Goal: Transaction & Acquisition: Subscribe to service/newsletter

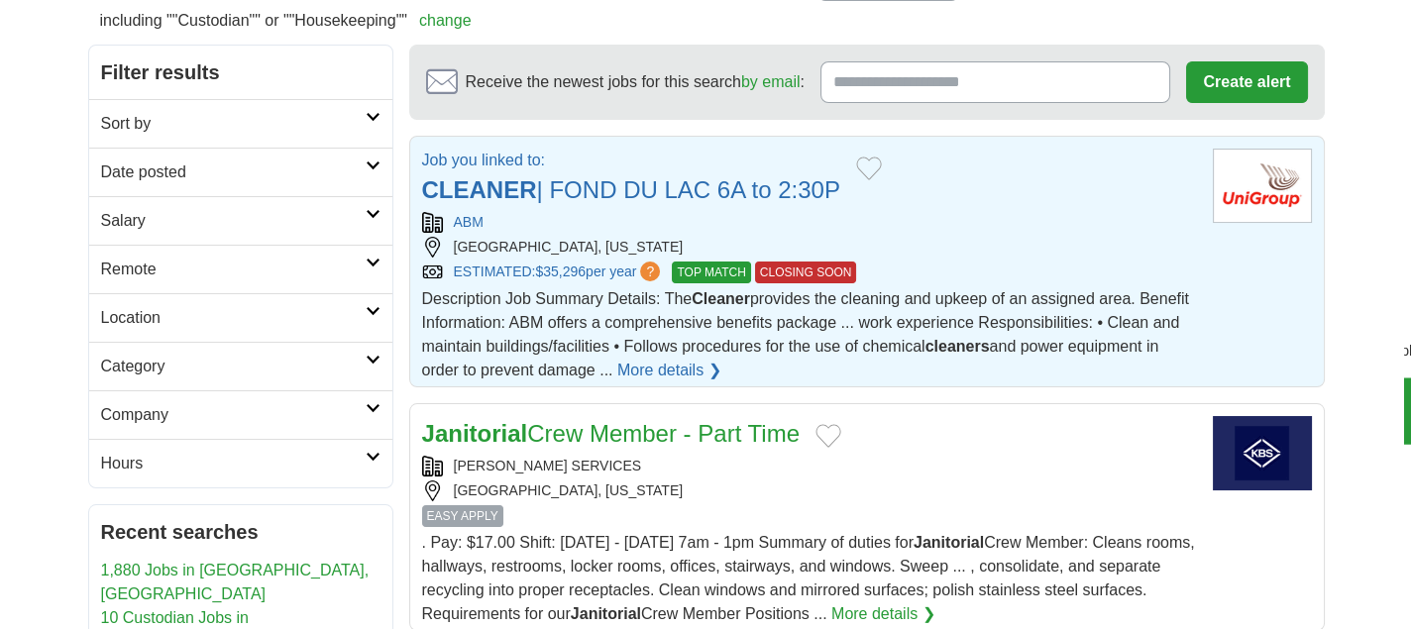
scroll to position [198, 0]
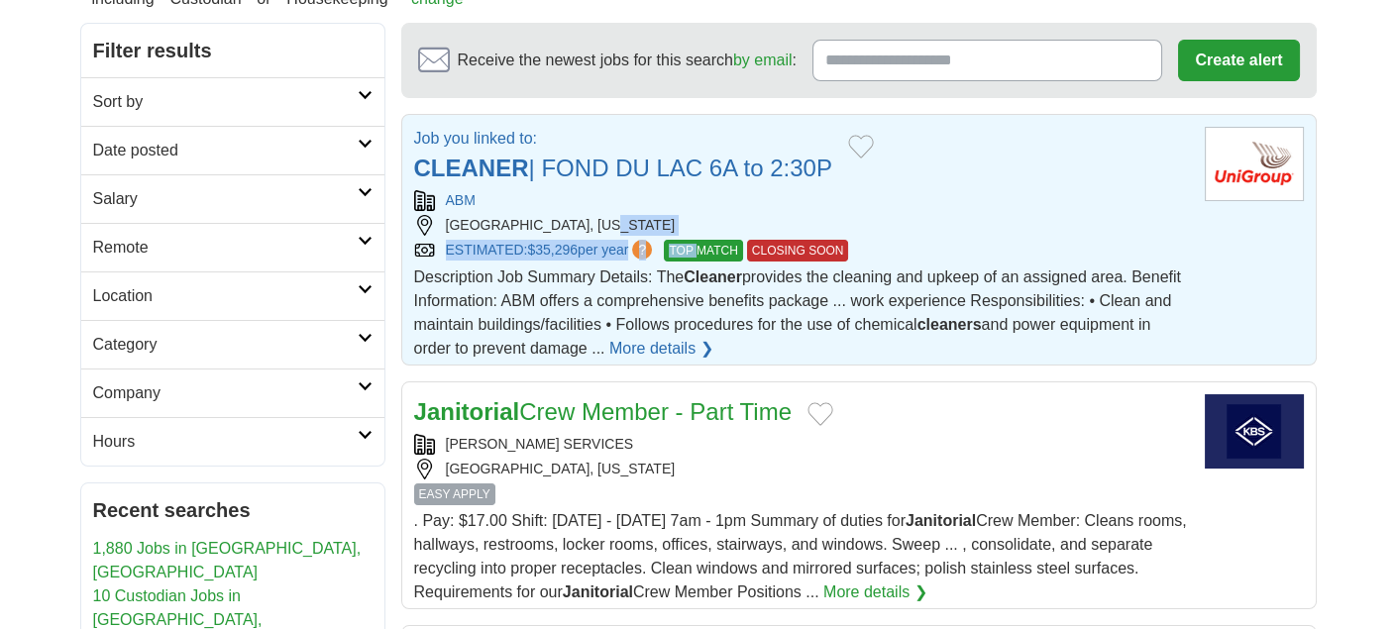
click at [708, 236] on div "ABM FOND DU LAC, WISCONSIN ESTIMATED: $35,296 per year ? TOP MATCH CLOSING SOON" at bounding box center [801, 225] width 775 height 71
click at [560, 168] on link "CLEANER | FOND DU LAC 6A to 2:30P" at bounding box center [623, 168] width 418 height 27
click at [524, 247] on link "ESTIMATED: $35,296 per year ?" at bounding box center [551, 251] width 211 height 22
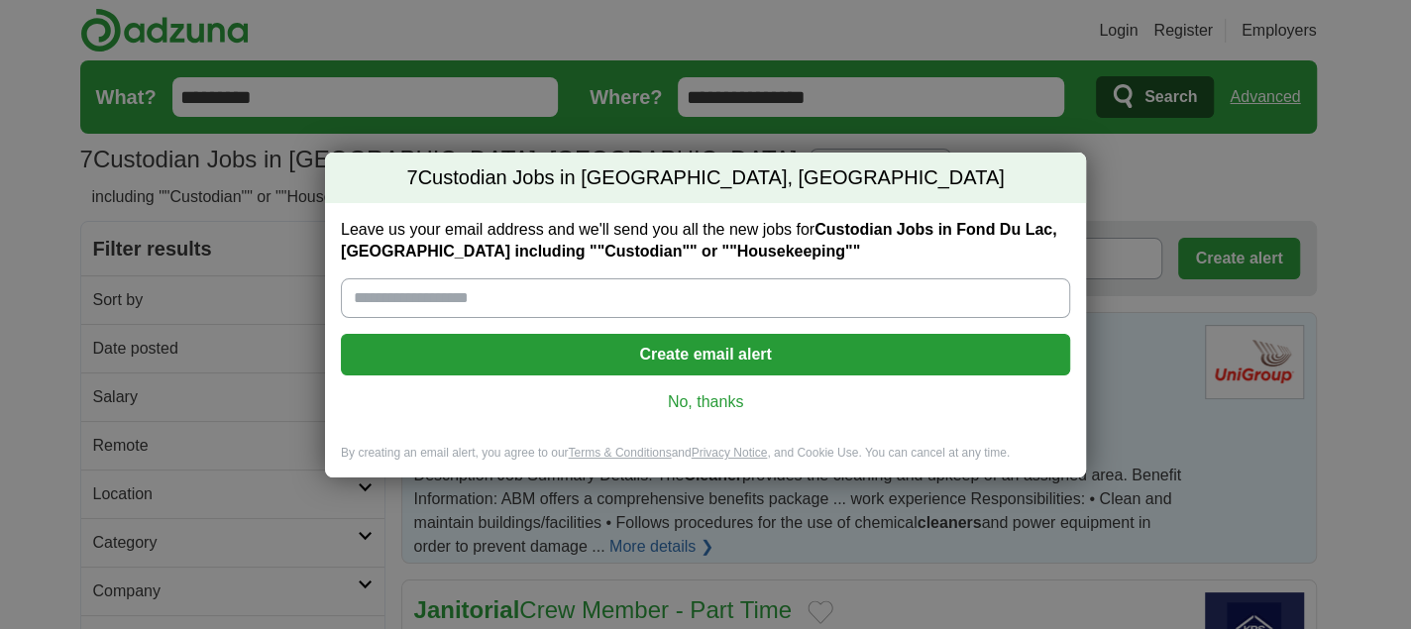
click at [421, 410] on link "No, thanks" at bounding box center [705, 402] width 697 height 22
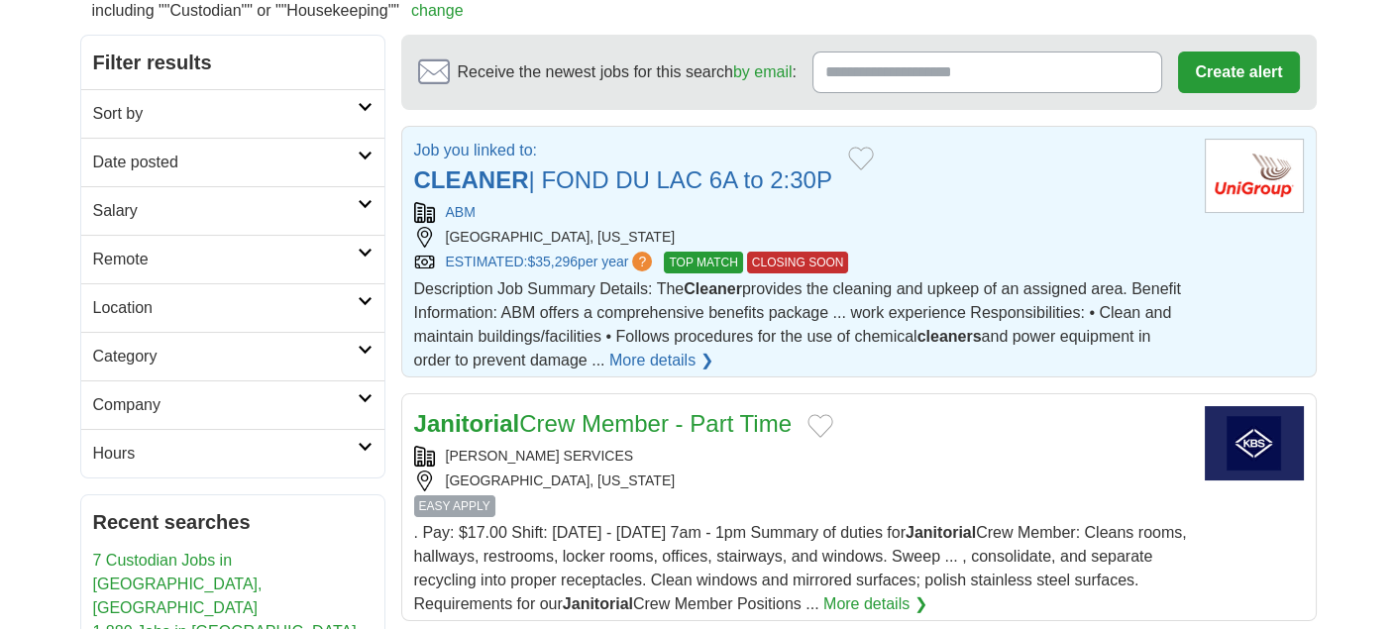
scroll to position [198, 0]
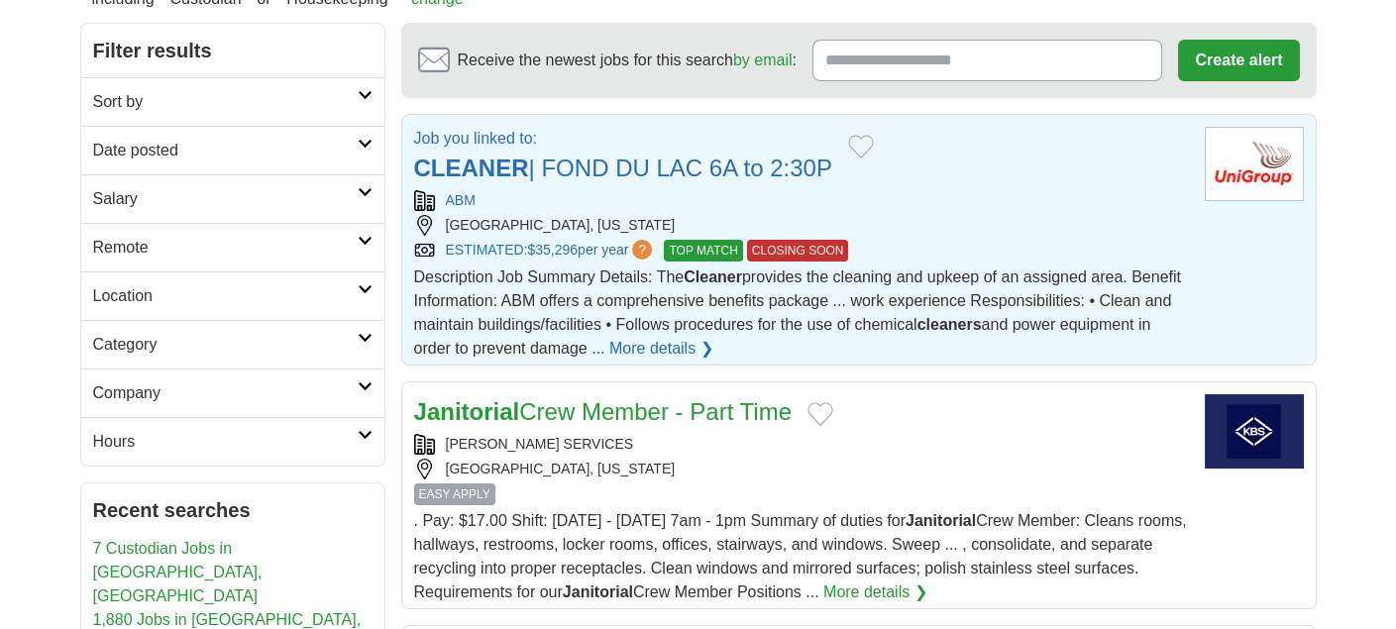
click at [715, 241] on span "TOP MATCH" at bounding box center [703, 251] width 78 height 22
click at [868, 137] on button "Add to favorite jobs" at bounding box center [861, 147] width 26 height 24
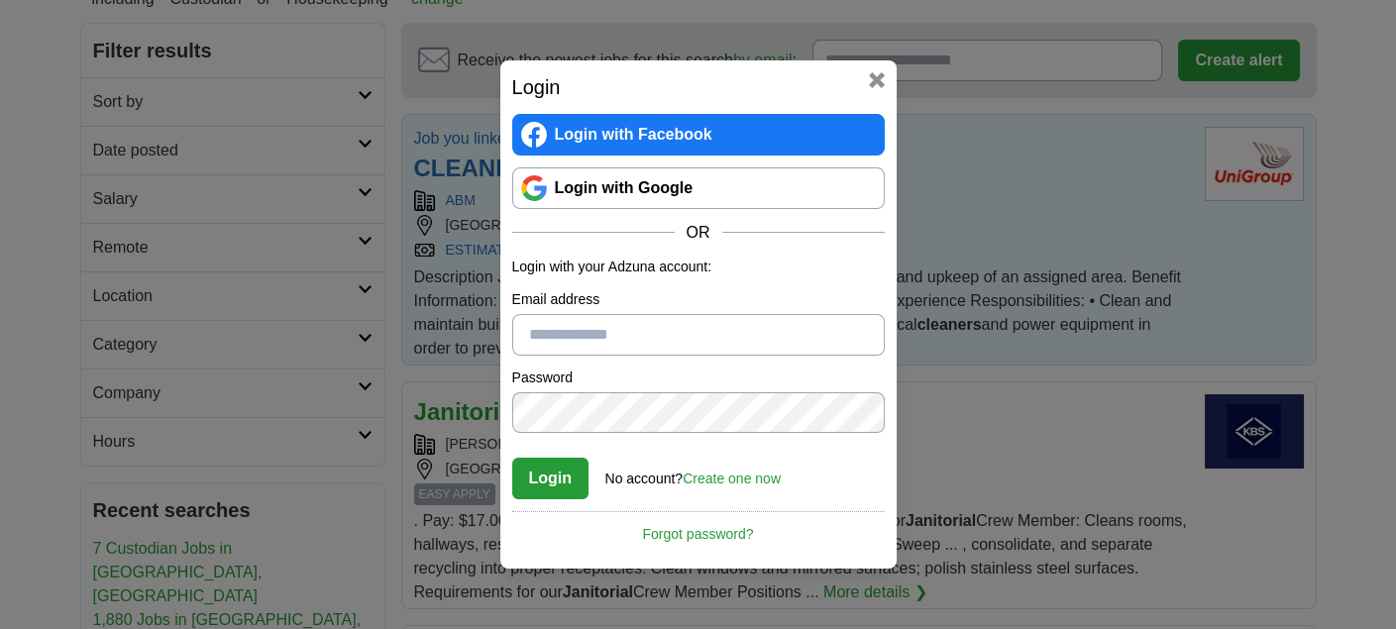
click at [621, 192] on link "Login with Google" at bounding box center [698, 188] width 372 height 42
click at [578, 137] on link "Login with Facebook" at bounding box center [698, 135] width 372 height 42
click at [642, 191] on link "Login with Google" at bounding box center [698, 188] width 372 height 42
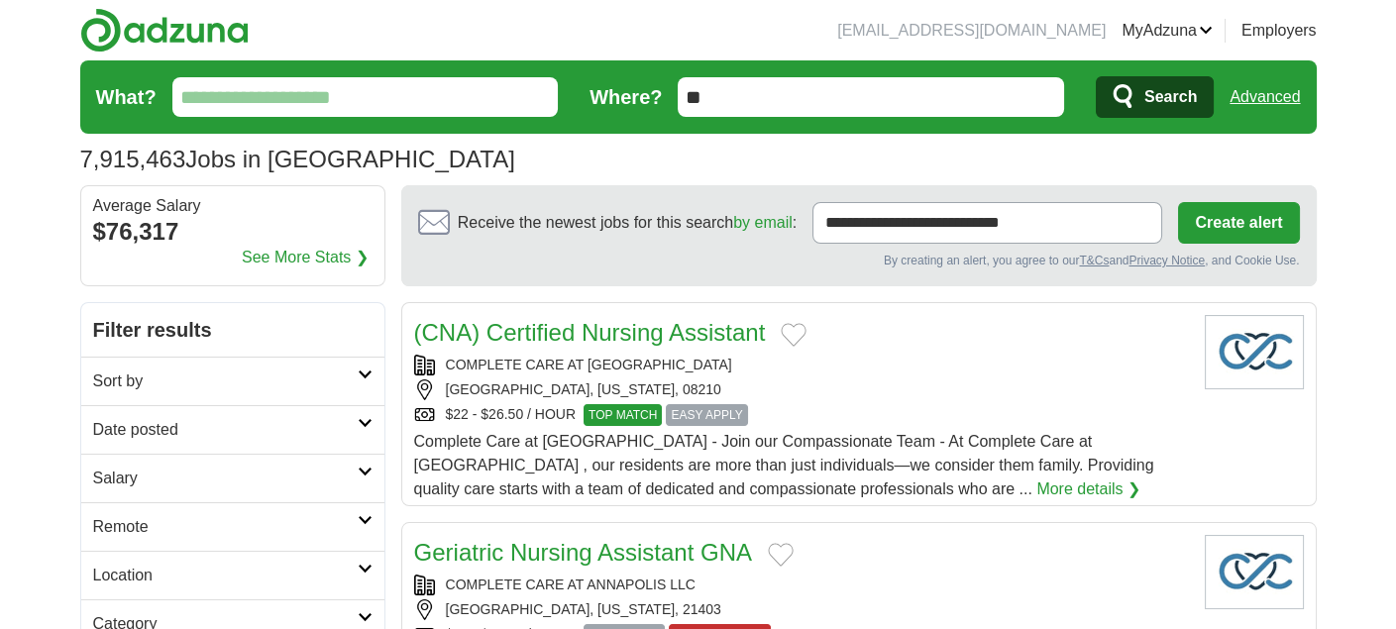
click at [1217, 214] on button "Create alert" at bounding box center [1238, 223] width 121 height 42
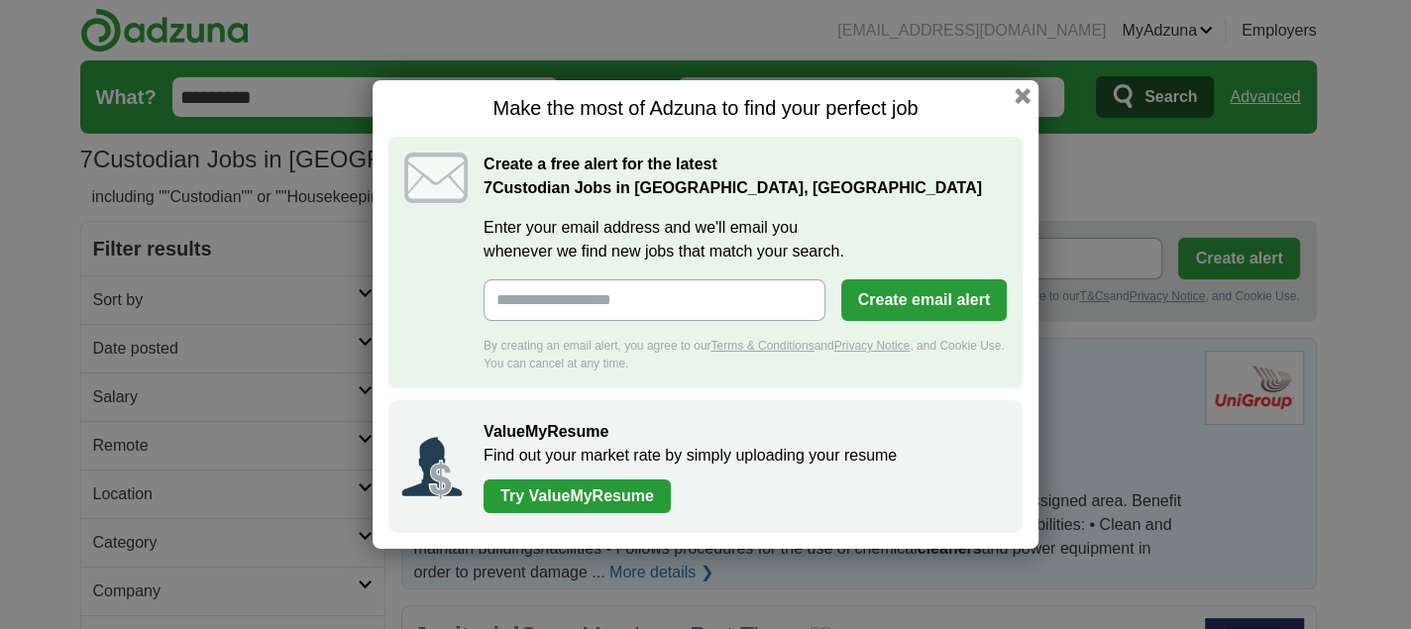
click at [518, 296] on input "Enter your email address and we'll email you whenever we find new jobs that mat…" at bounding box center [654, 300] width 342 height 42
type input "**********"
click at [876, 301] on button "Create email alert" at bounding box center [923, 300] width 165 height 42
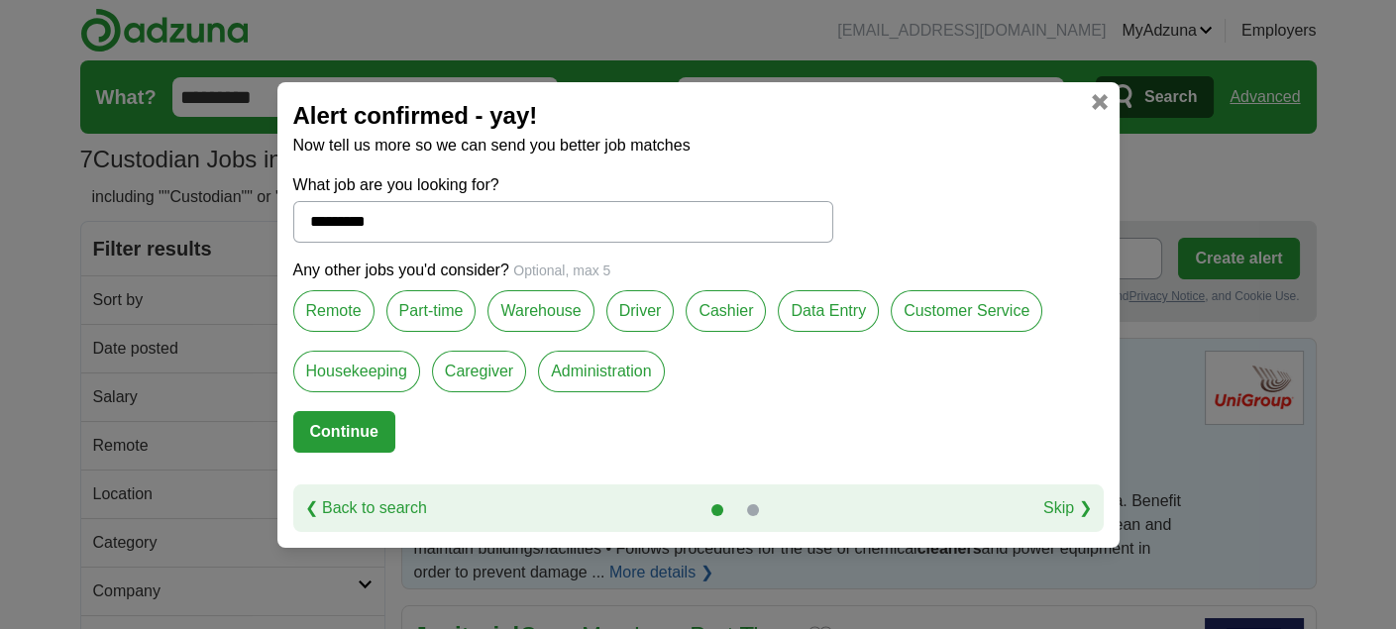
click at [554, 299] on label "Warehouse" at bounding box center [540, 311] width 106 height 42
click at [351, 375] on label "Housekeeping" at bounding box center [356, 372] width 127 height 42
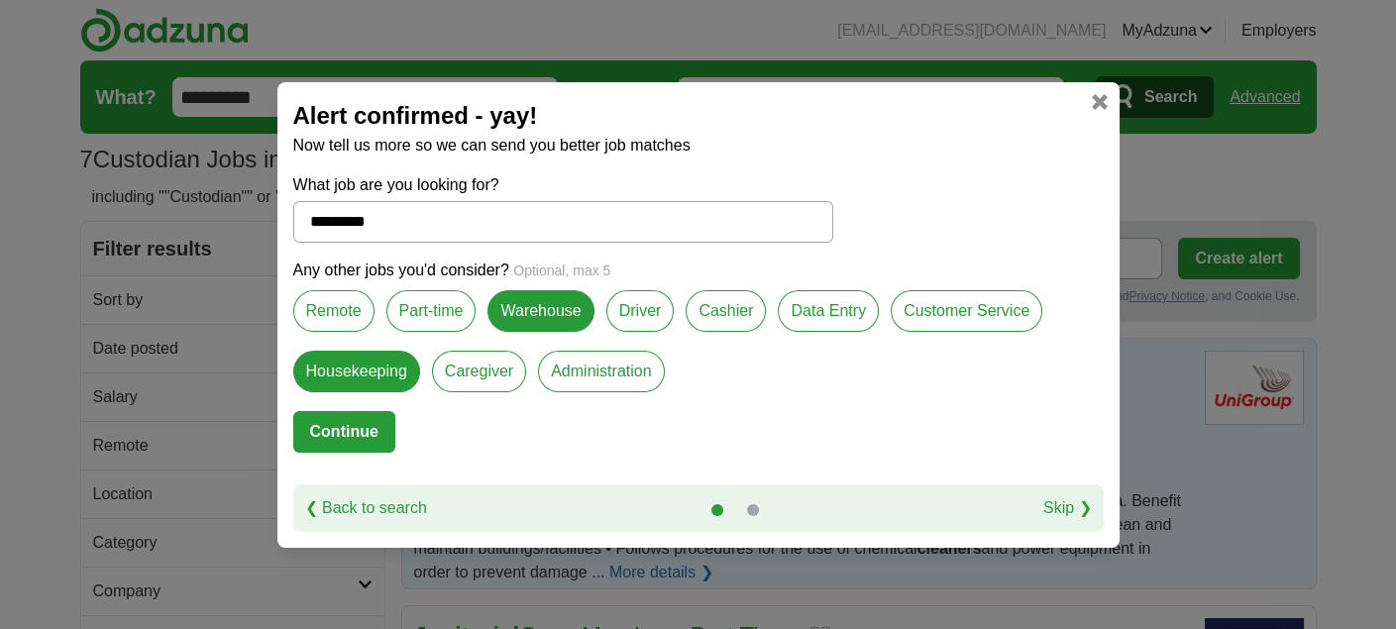
click at [345, 426] on button "Continue" at bounding box center [344, 432] width 102 height 42
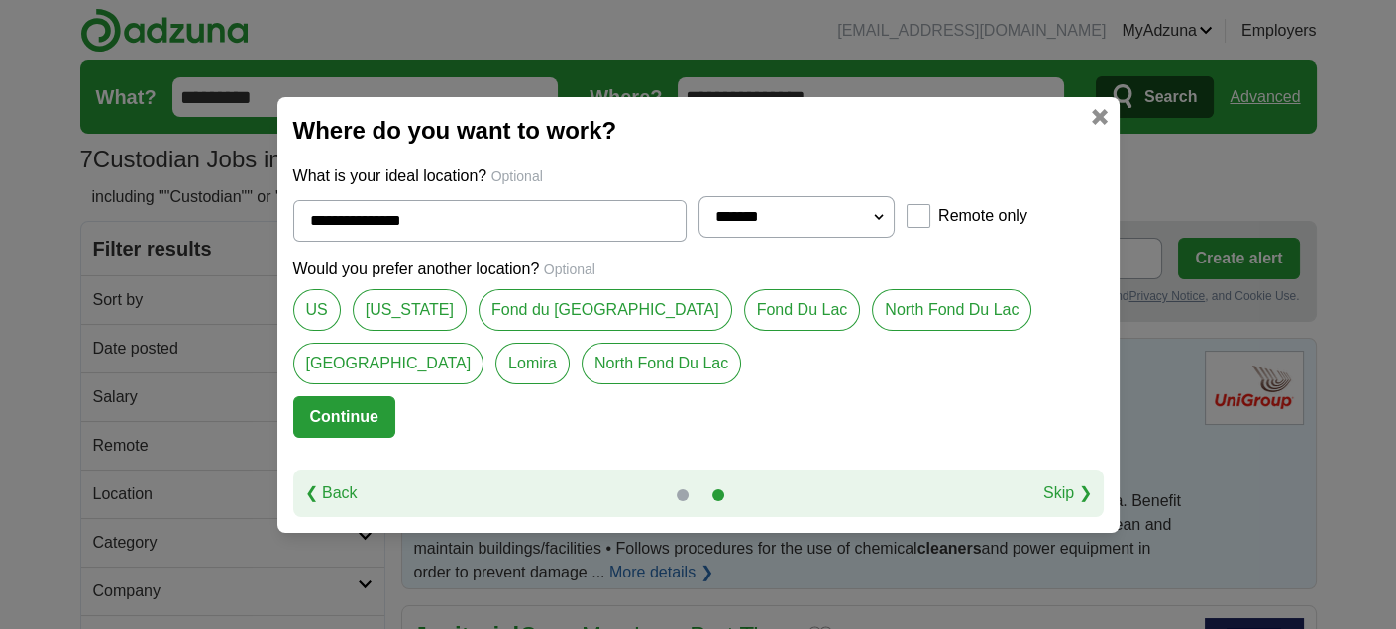
click at [744, 304] on link "Fond Du Lac" at bounding box center [802, 310] width 117 height 42
click at [582, 350] on link "North Fond Du Lac" at bounding box center [661, 364] width 159 height 42
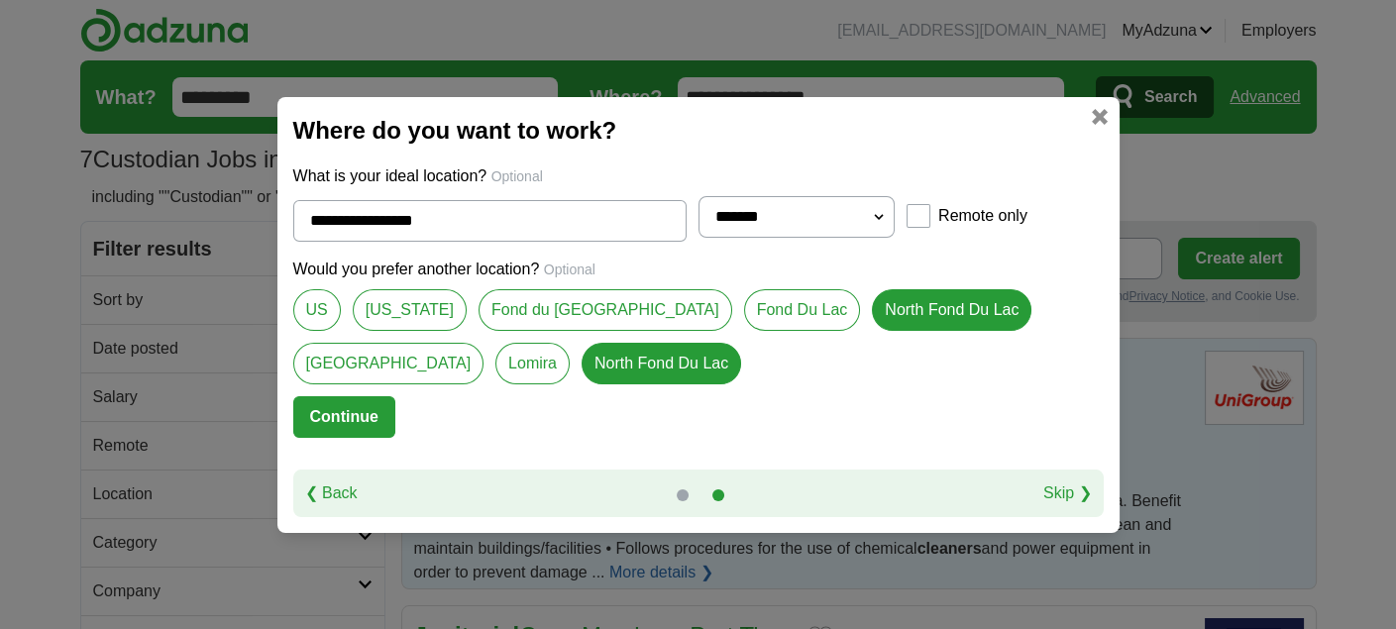
click at [744, 305] on link "Fond Du Lac" at bounding box center [802, 310] width 117 height 42
type input "**********"
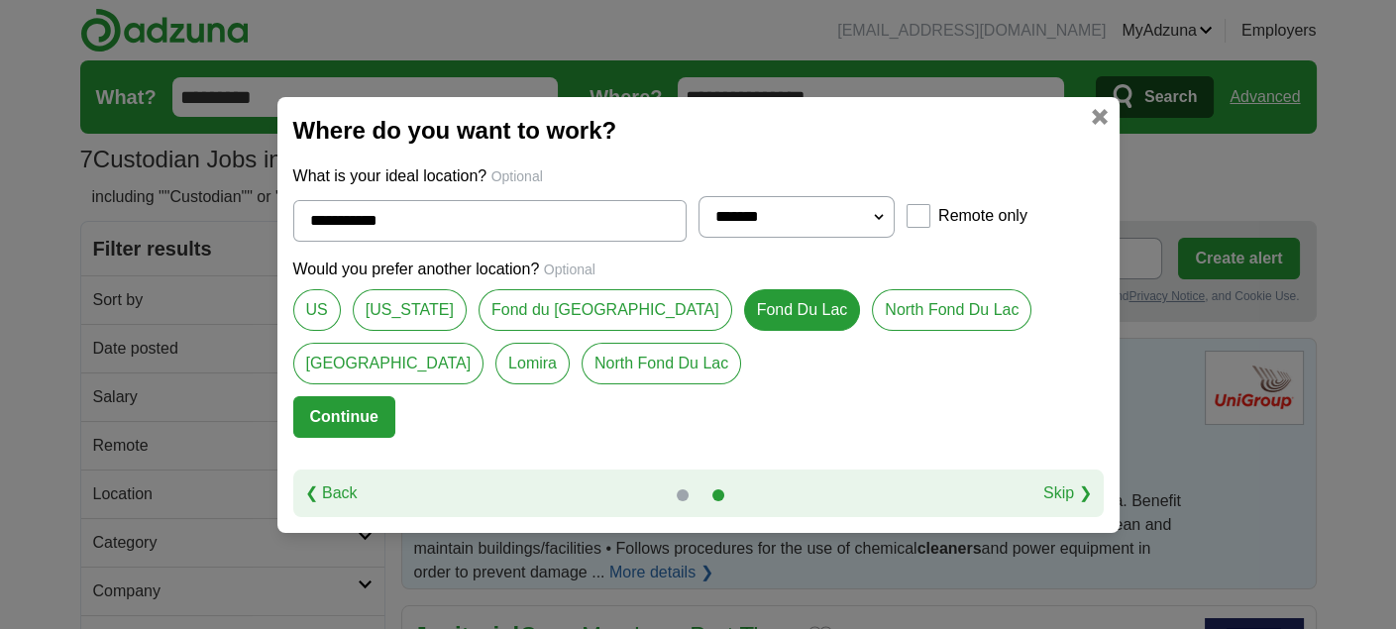
click at [875, 215] on select "**********" at bounding box center [796, 217] width 197 height 42
select select "**"
click at [698, 196] on select "**********" at bounding box center [796, 217] width 197 height 42
click at [328, 419] on button "Continue" at bounding box center [344, 417] width 102 height 42
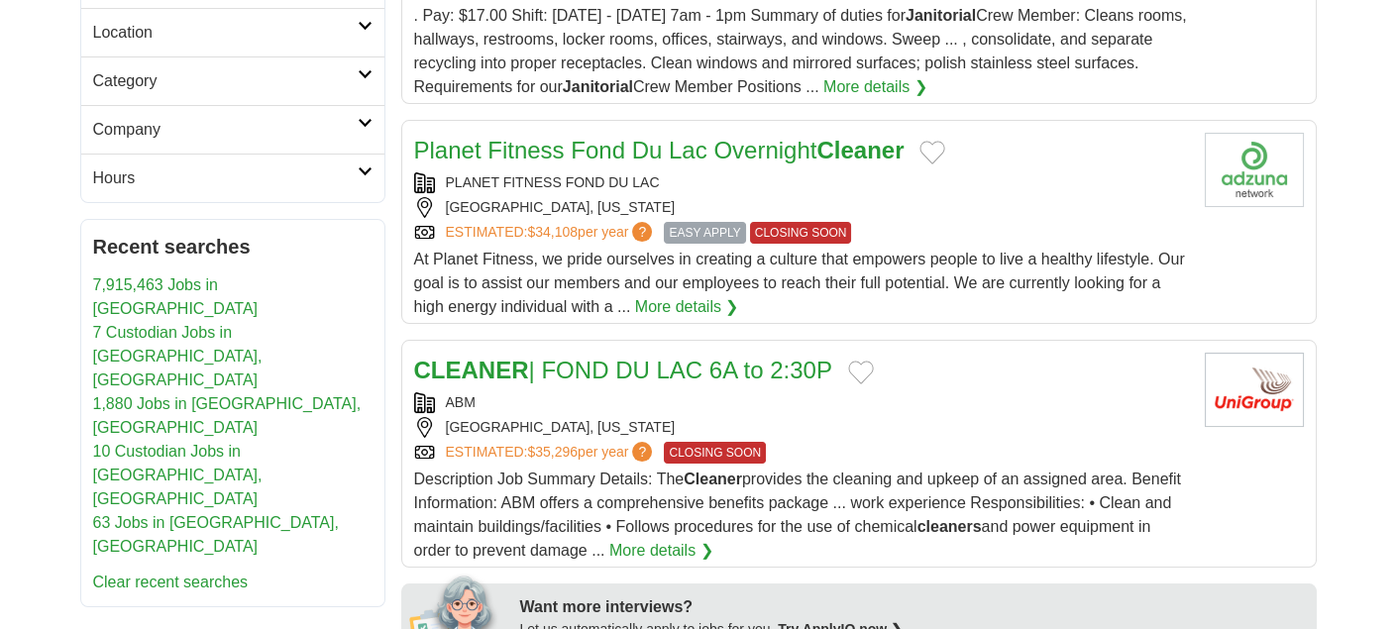
scroll to position [495, 0]
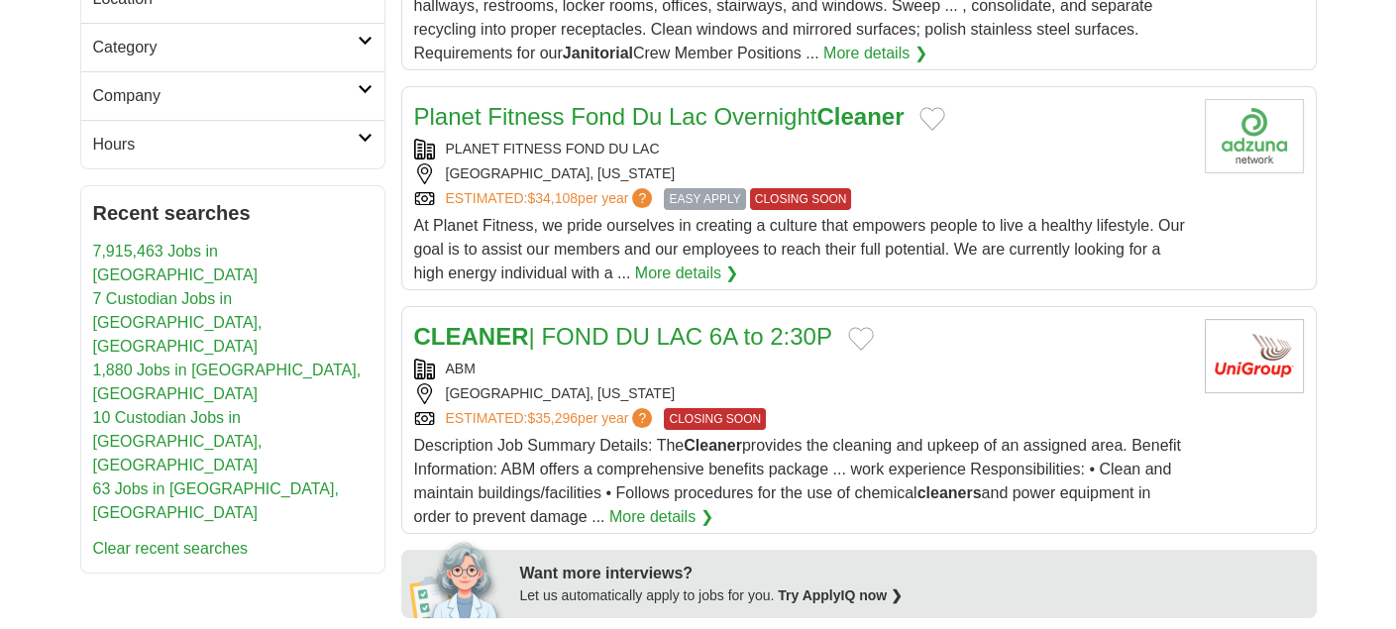
click at [525, 339] on strong "CLEANER" at bounding box center [471, 336] width 115 height 27
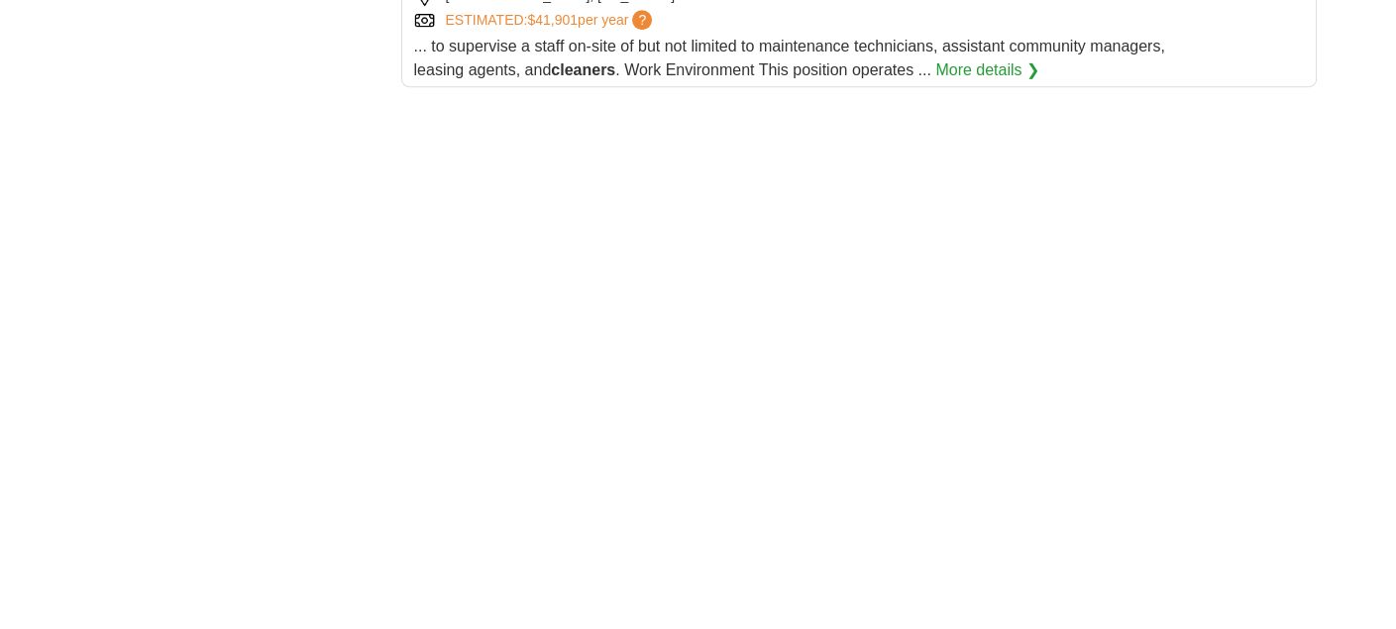
scroll to position [2080, 0]
